Goal: Information Seeking & Learning: Learn about a topic

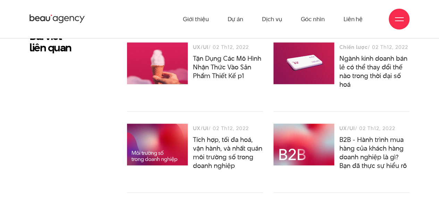
scroll to position [1873, 0]
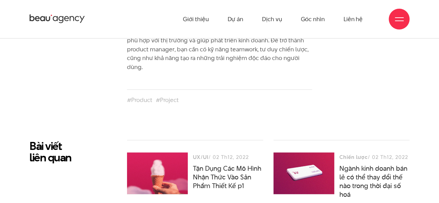
click at [43, 22] on icon at bounding box center [57, 19] width 56 height 11
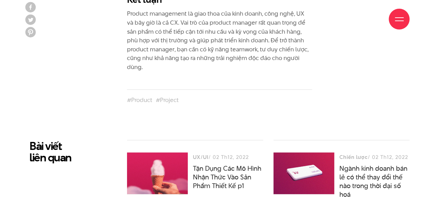
scroll to position [1943, 0]
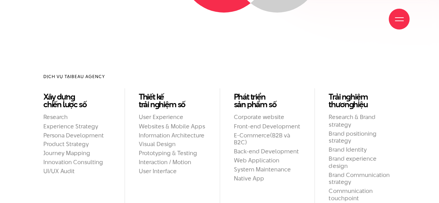
scroll to position [590, 0]
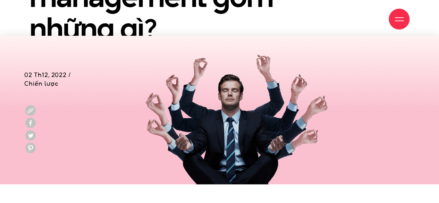
scroll to position [208, 0]
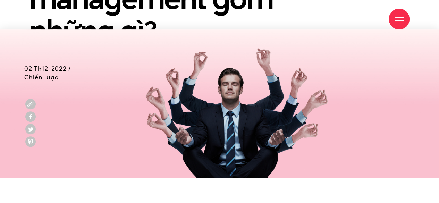
click at [3, 0] on div "Giới thiệu Dự án Dịch vụ Góc nhìn Liên hệ" at bounding box center [219, 19] width 439 height 38
